Goal: Information Seeking & Learning: Check status

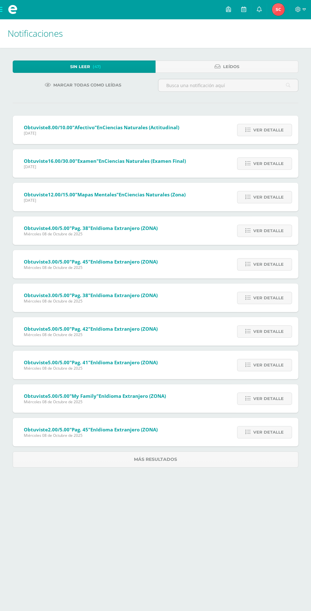
click at [273, 9] on span "[PERSON_NAME] Mi Perfil" at bounding box center [277, 9] width 15 height 13
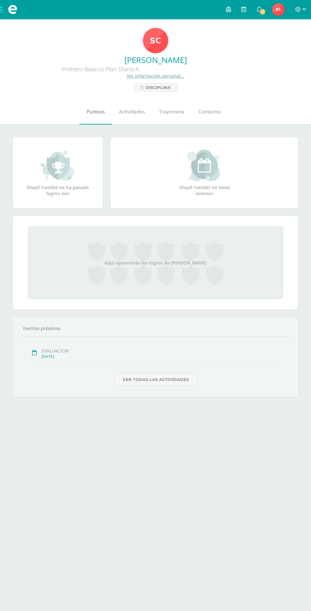
click at [95, 109] on span "Punteos" at bounding box center [96, 111] width 18 height 7
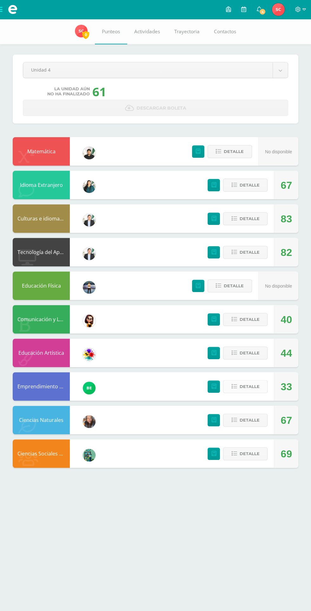
click at [255, 387] on span "Detalle" at bounding box center [249, 387] width 20 height 12
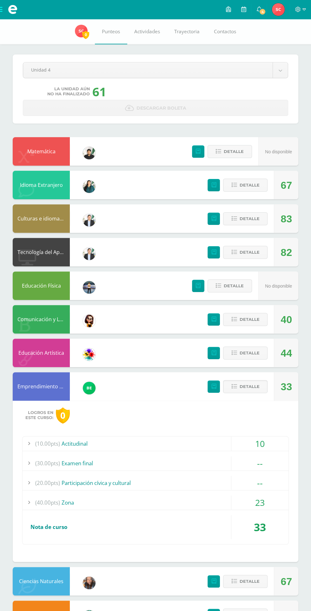
click at [271, 500] on div "23" at bounding box center [259, 503] width 57 height 14
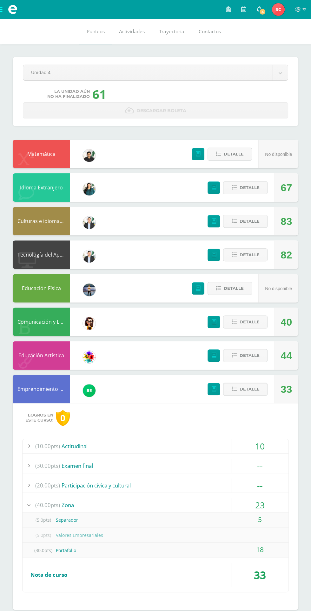
click at [260, 8] on icon at bounding box center [258, 9] width 5 height 6
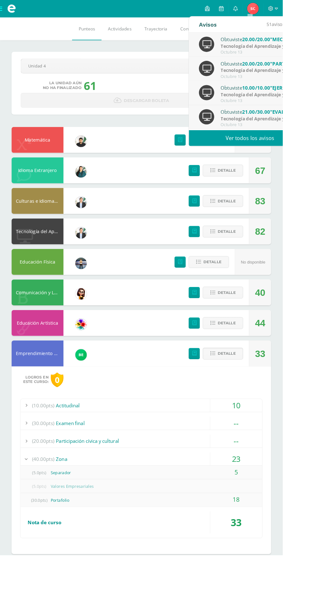
click at [271, 137] on div "Octubre 13" at bounding box center [287, 137] width 88 height 5
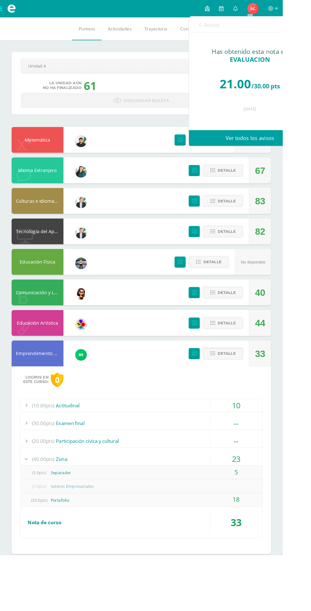
click at [284, 68] on span "EVALUACION" at bounding box center [275, 65] width 44 height 9
click at [270, 85] on span "21.00" at bounding box center [259, 92] width 34 height 18
